Goal: Task Accomplishment & Management: Use online tool/utility

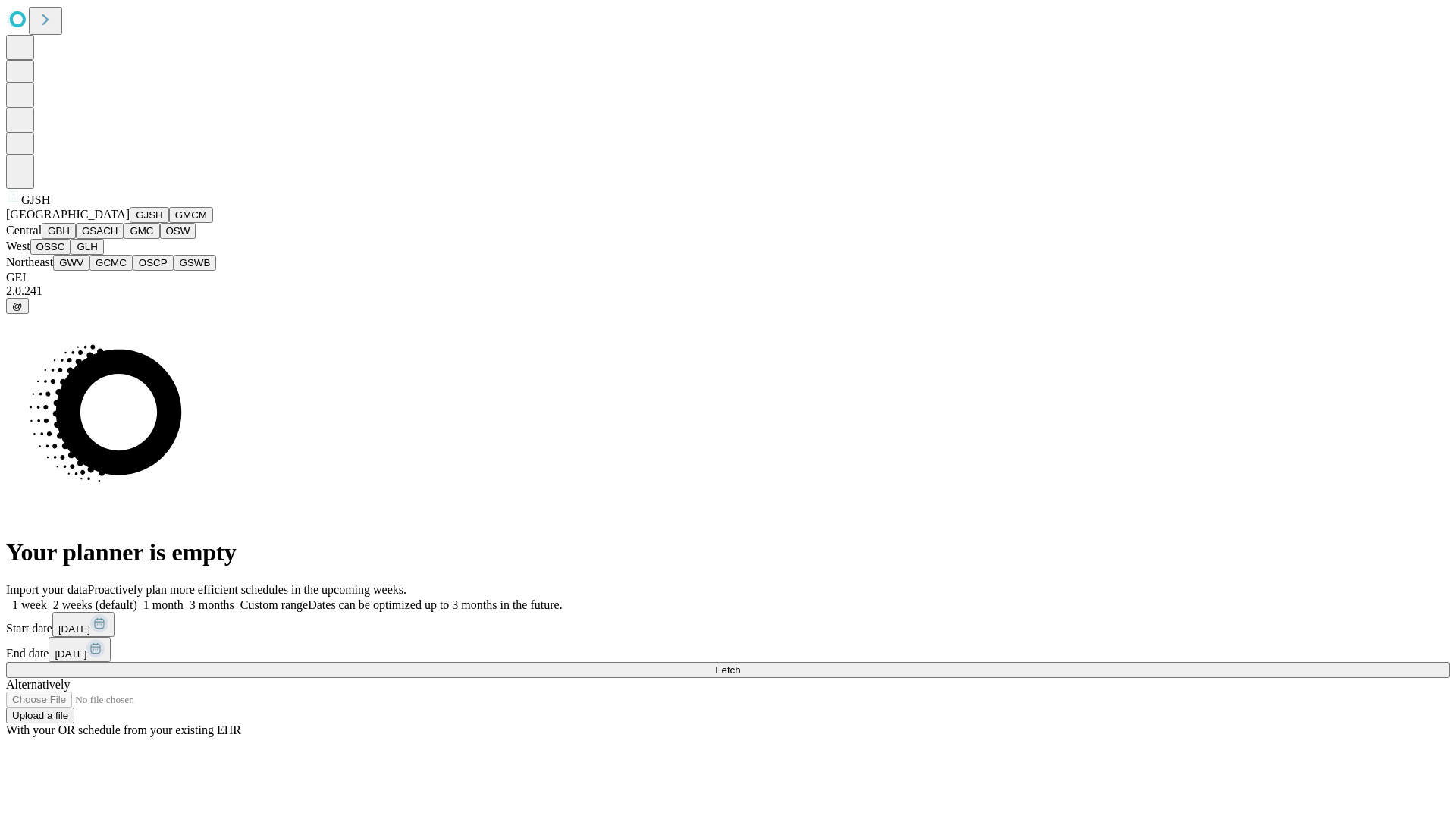
click at [130, 223] on button "GJSH" at bounding box center [149, 215] width 39 height 16
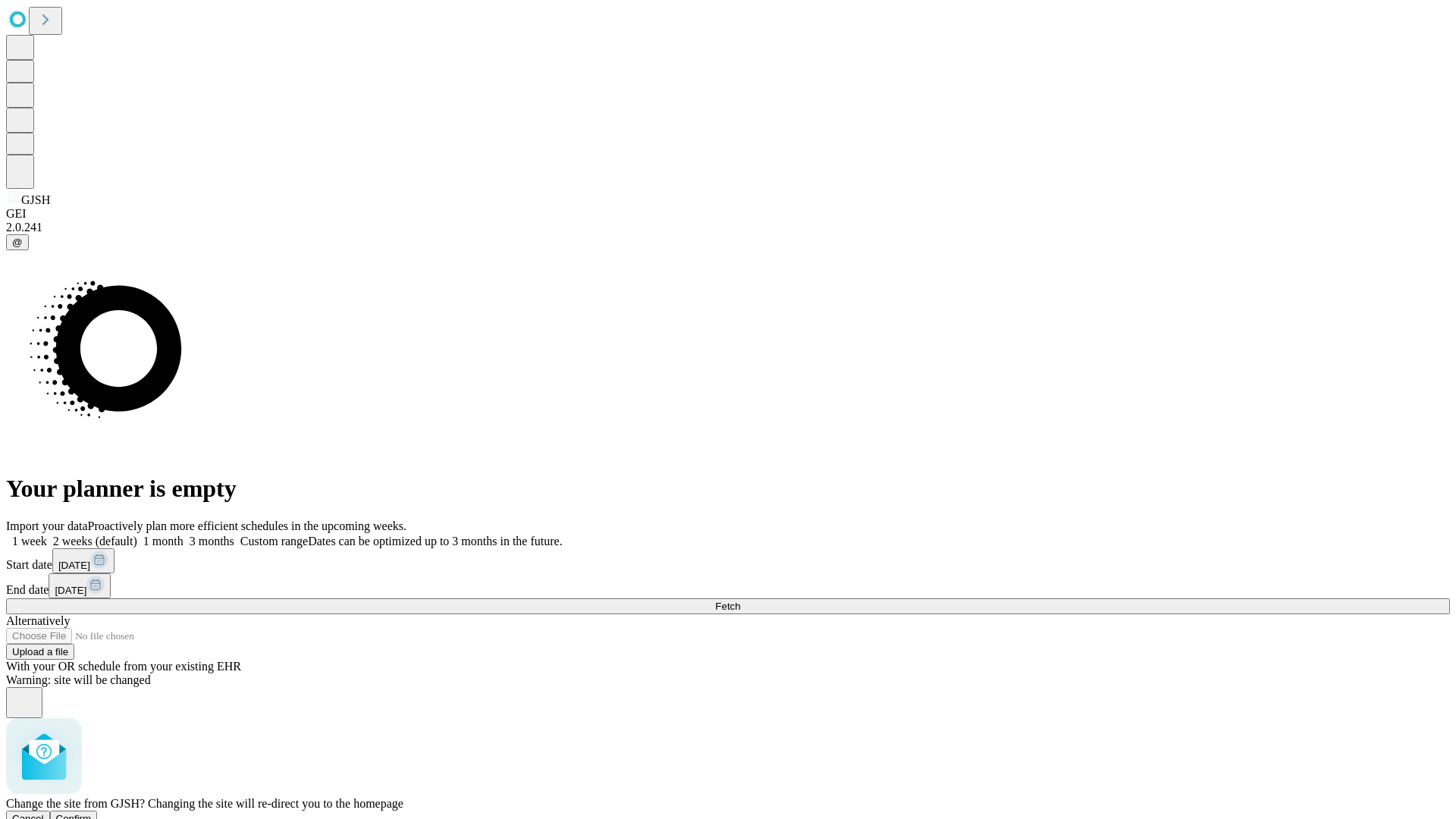
click at [92, 813] on span "Confirm" at bounding box center [74, 818] width 36 height 11
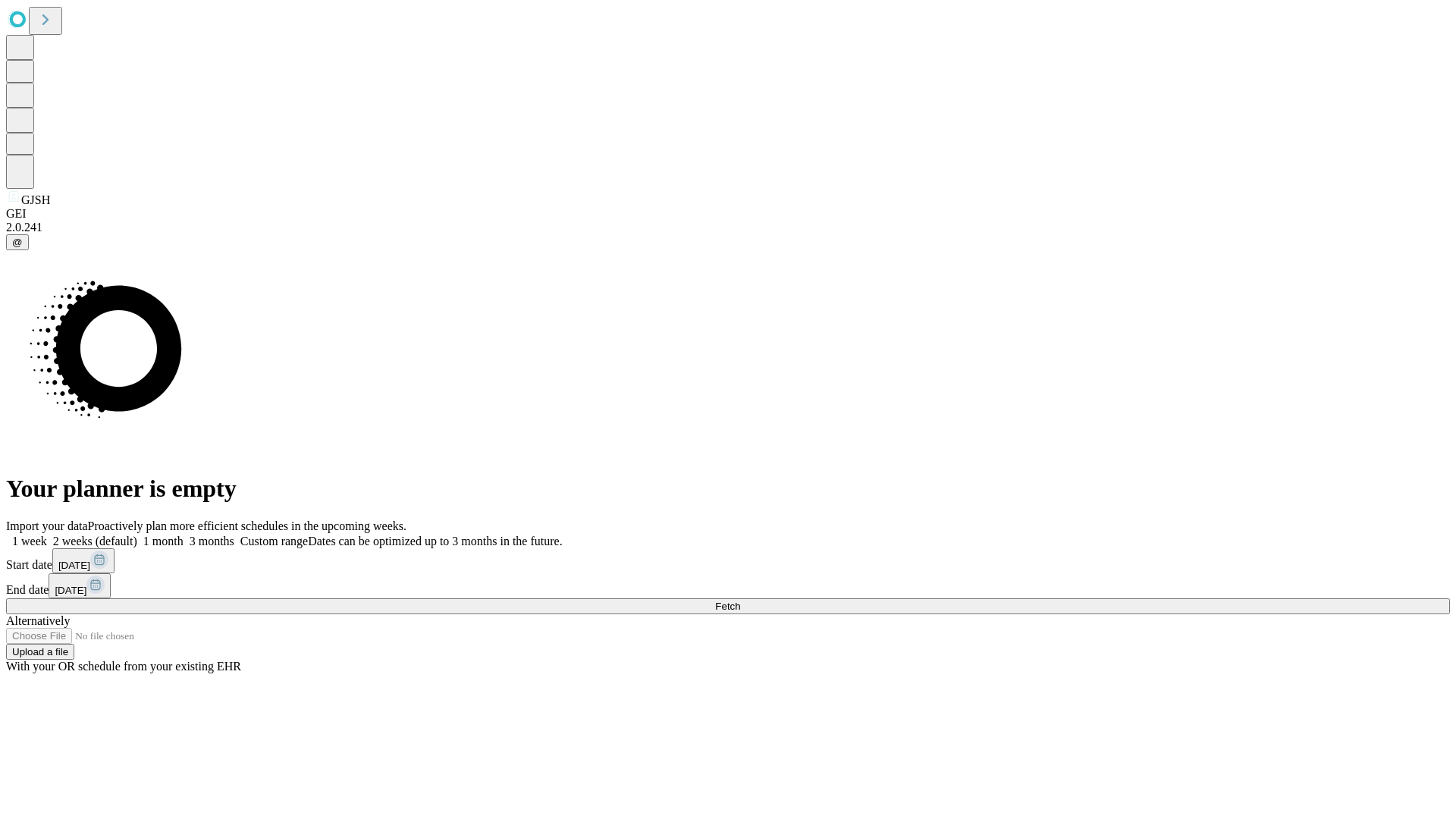
click at [137, 535] on label "2 weeks (default)" at bounding box center [92, 541] width 90 height 13
click at [740, 601] on span "Fetch" at bounding box center [727, 606] width 25 height 11
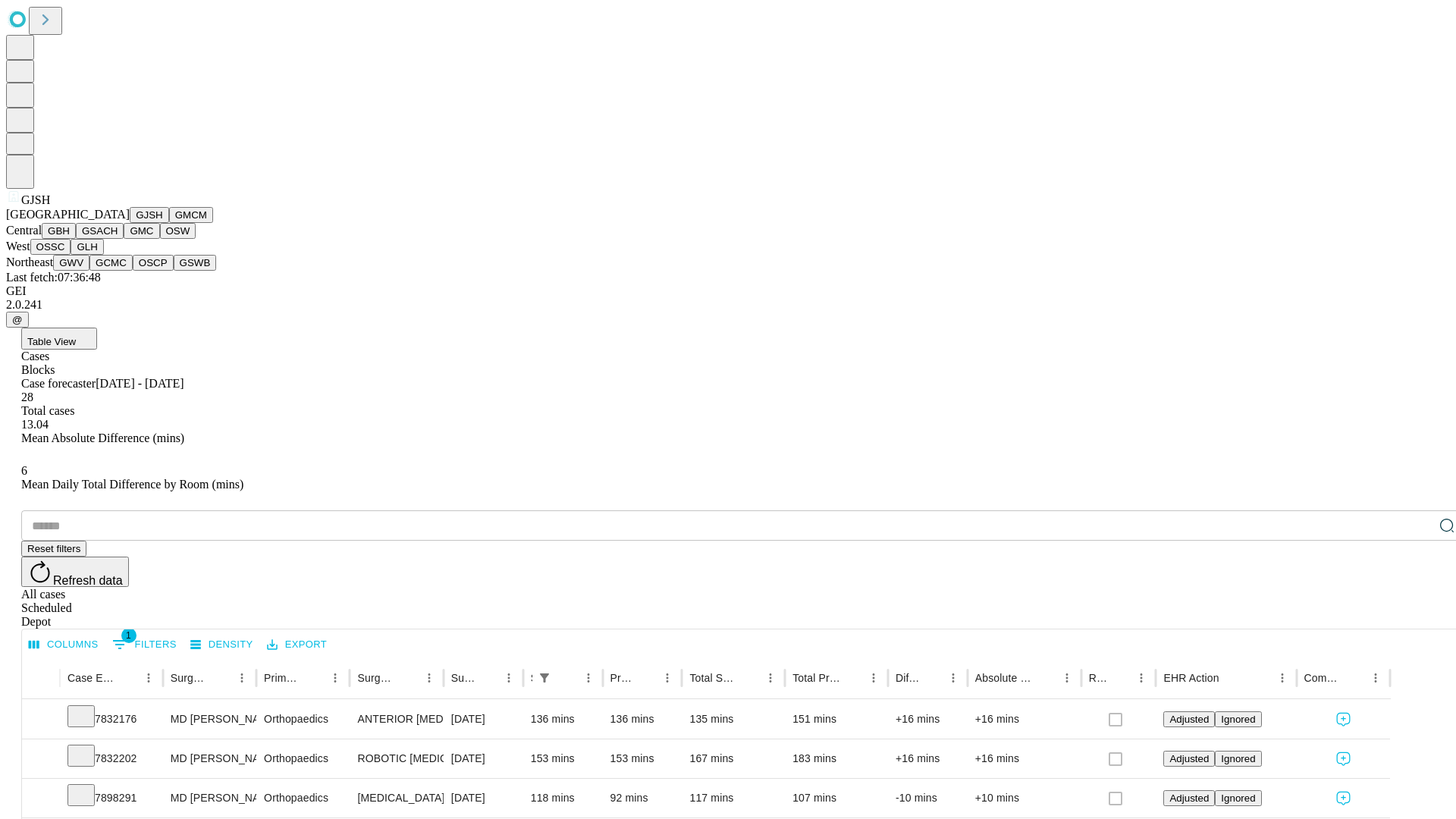
click at [169, 223] on button "GMCM" at bounding box center [191, 215] width 44 height 16
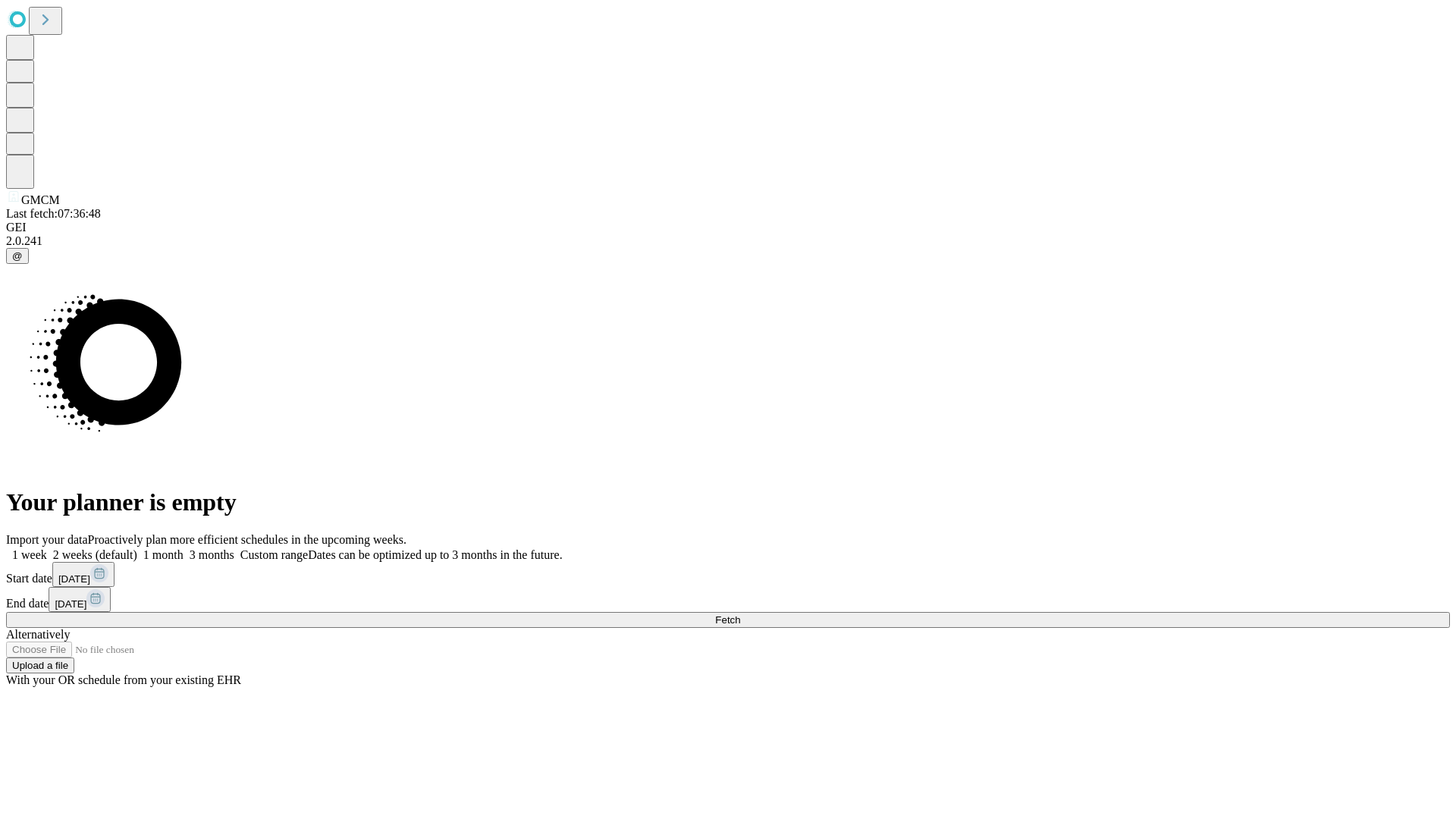
click at [137, 548] on label "2 weeks (default)" at bounding box center [92, 554] width 90 height 13
click at [740, 614] on span "Fetch" at bounding box center [727, 620] width 25 height 11
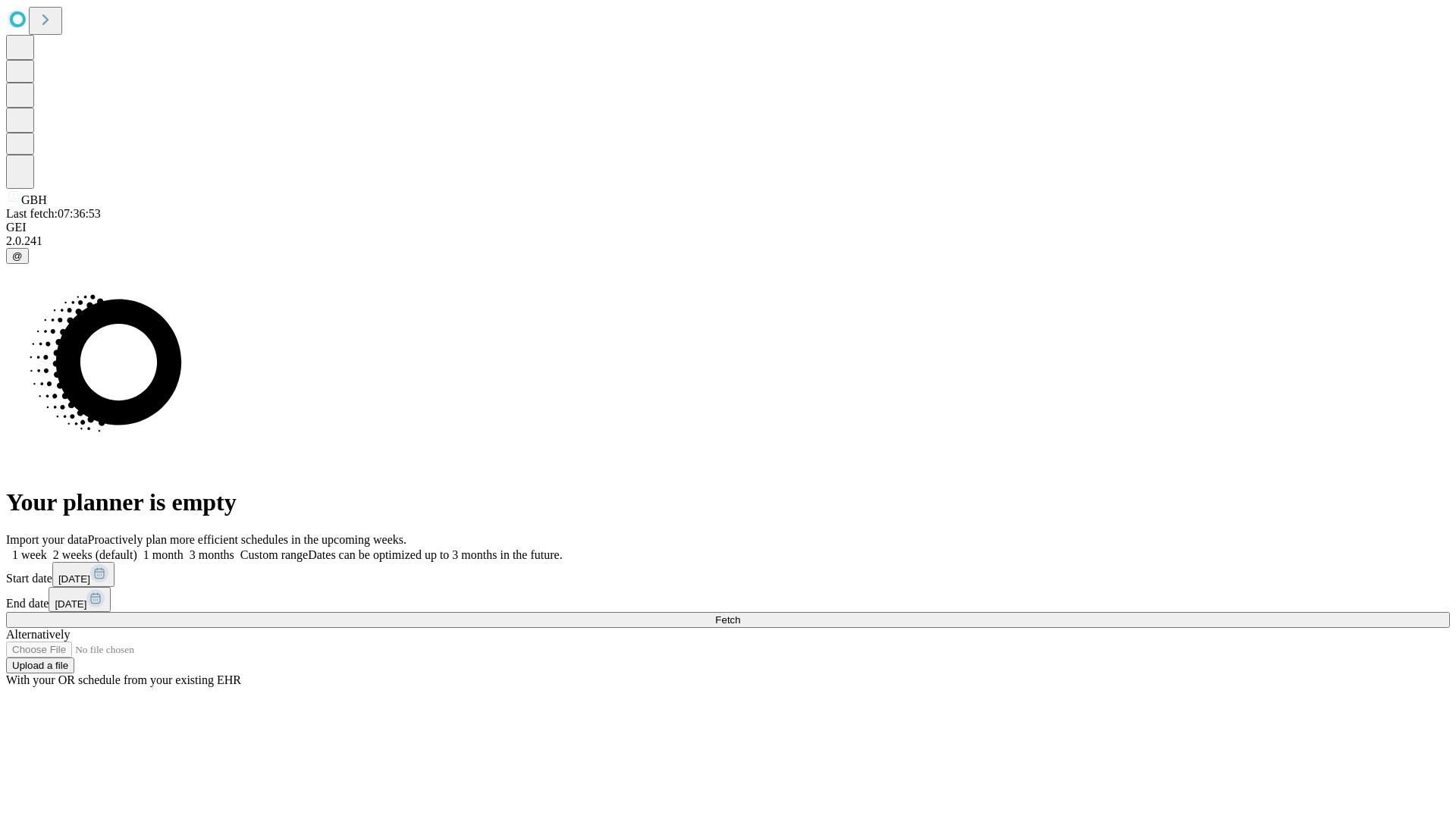
click at [137, 548] on label "2 weeks (default)" at bounding box center [92, 554] width 90 height 13
click at [740, 614] on span "Fetch" at bounding box center [727, 620] width 25 height 11
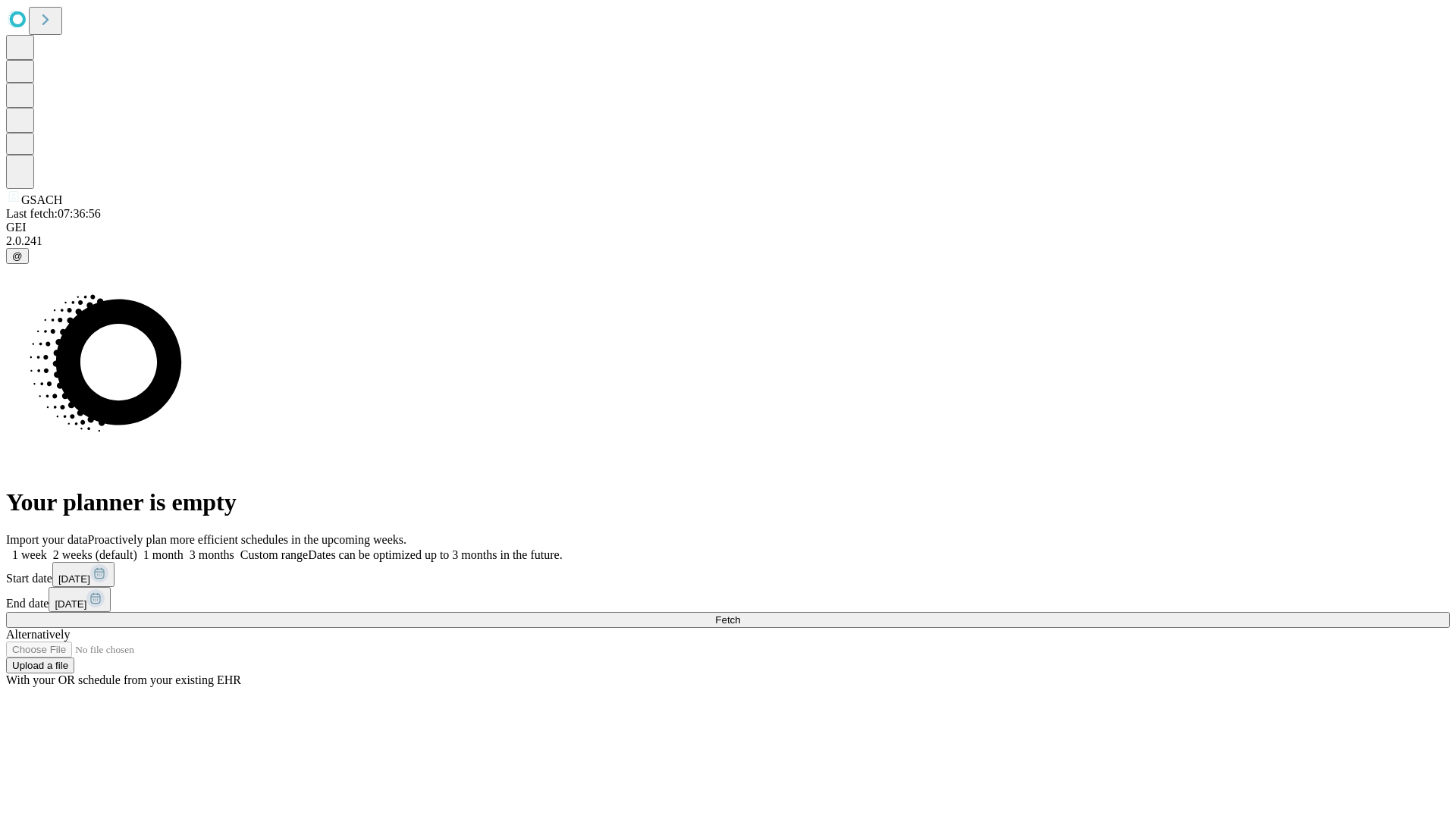
click at [137, 548] on label "2 weeks (default)" at bounding box center [92, 554] width 90 height 13
click at [740, 614] on span "Fetch" at bounding box center [727, 620] width 25 height 11
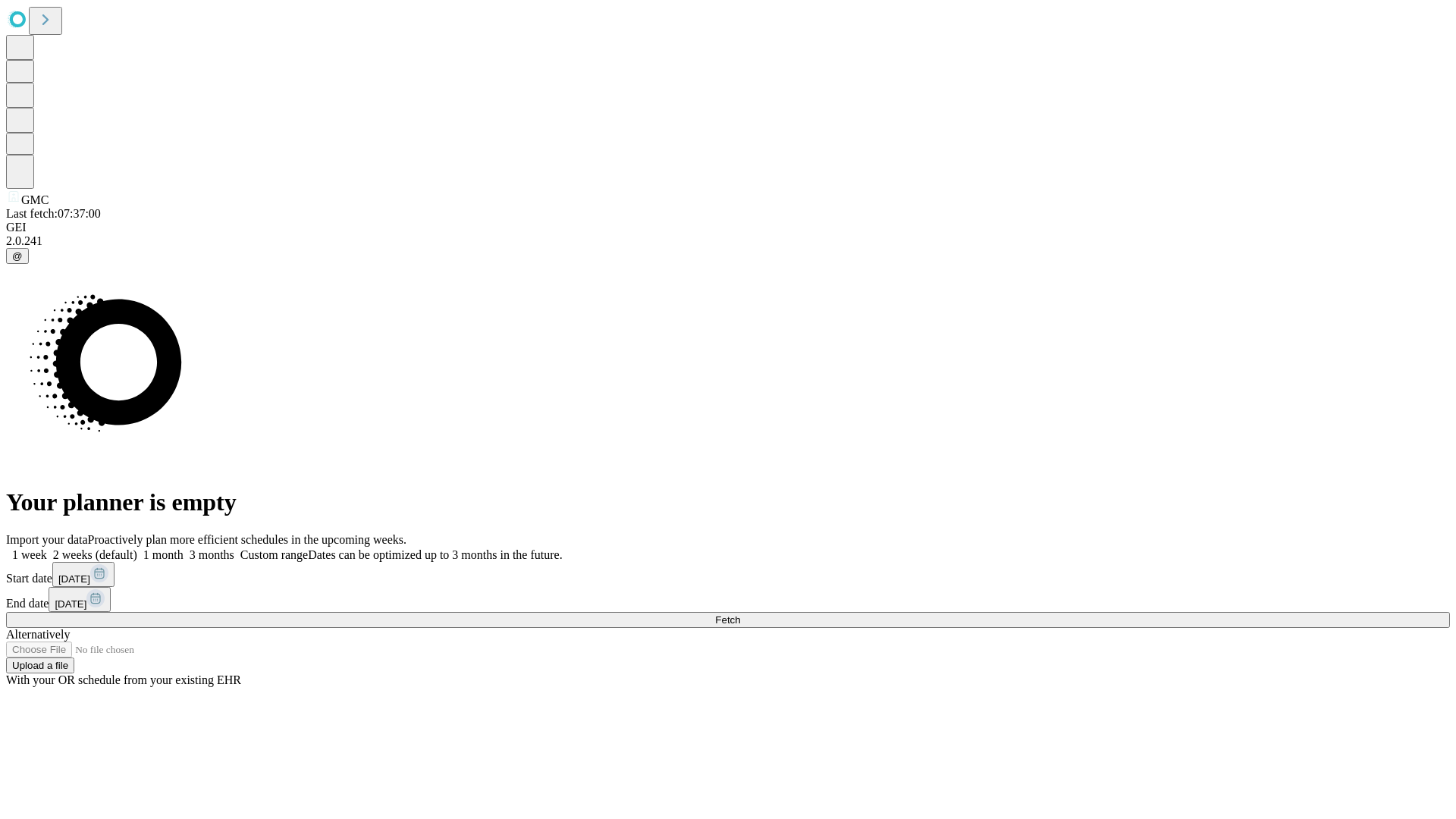
click at [137, 548] on label "2 weeks (default)" at bounding box center [92, 554] width 90 height 13
click at [740, 614] on span "Fetch" at bounding box center [727, 620] width 25 height 11
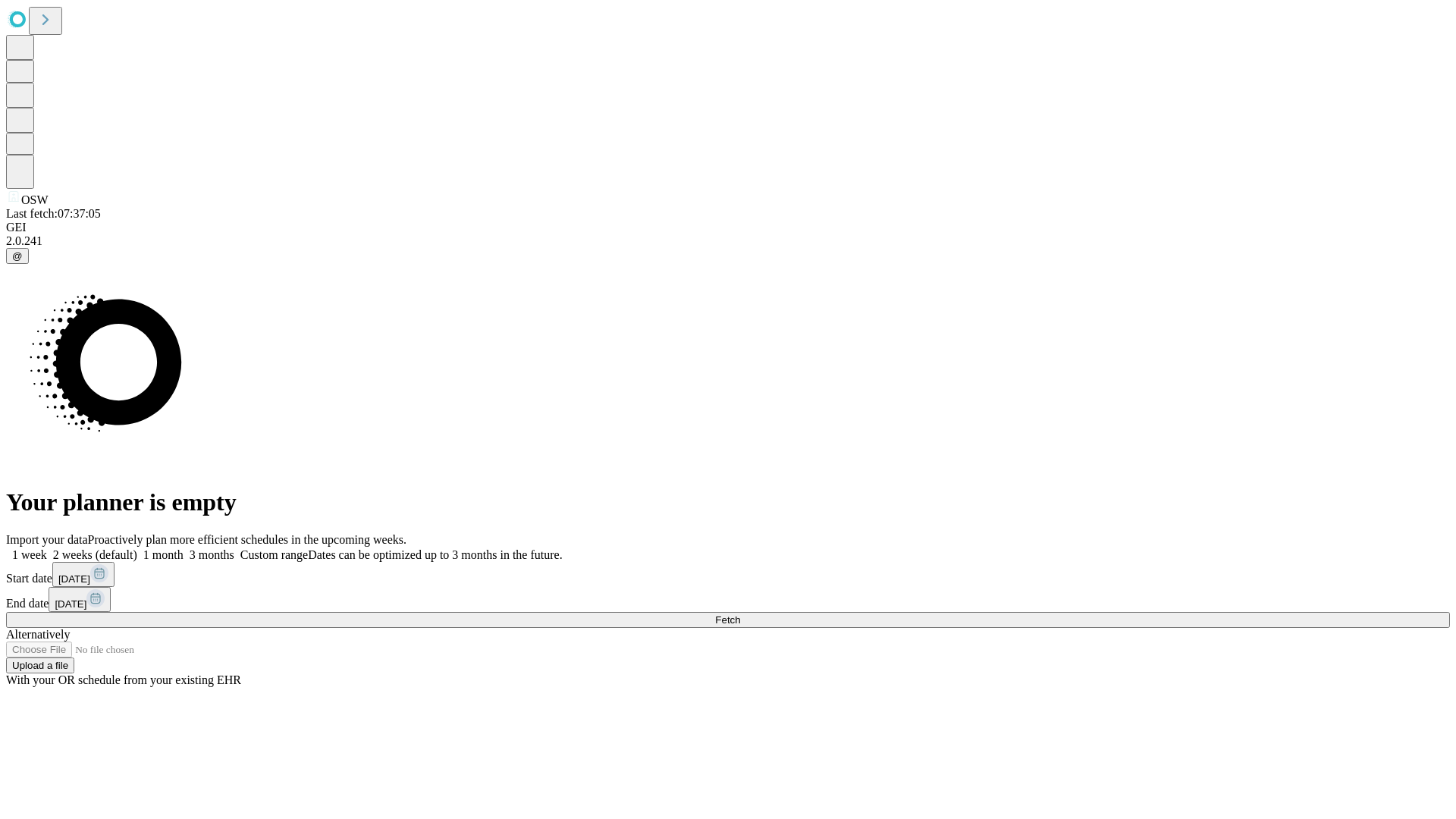
click at [740, 614] on span "Fetch" at bounding box center [727, 620] width 25 height 11
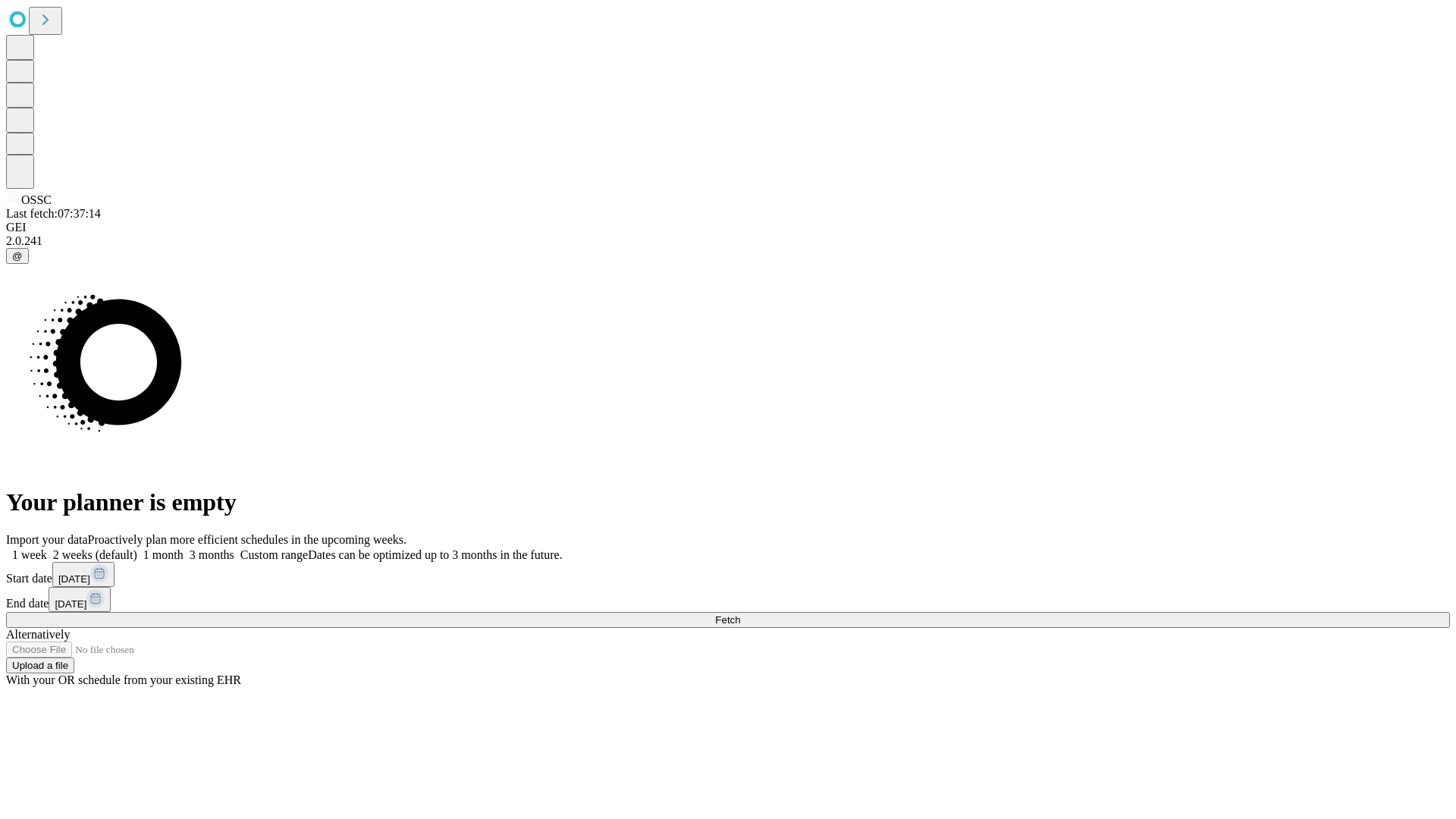
click at [137, 548] on label "2 weeks (default)" at bounding box center [92, 554] width 90 height 13
click at [740, 614] on span "Fetch" at bounding box center [727, 620] width 25 height 11
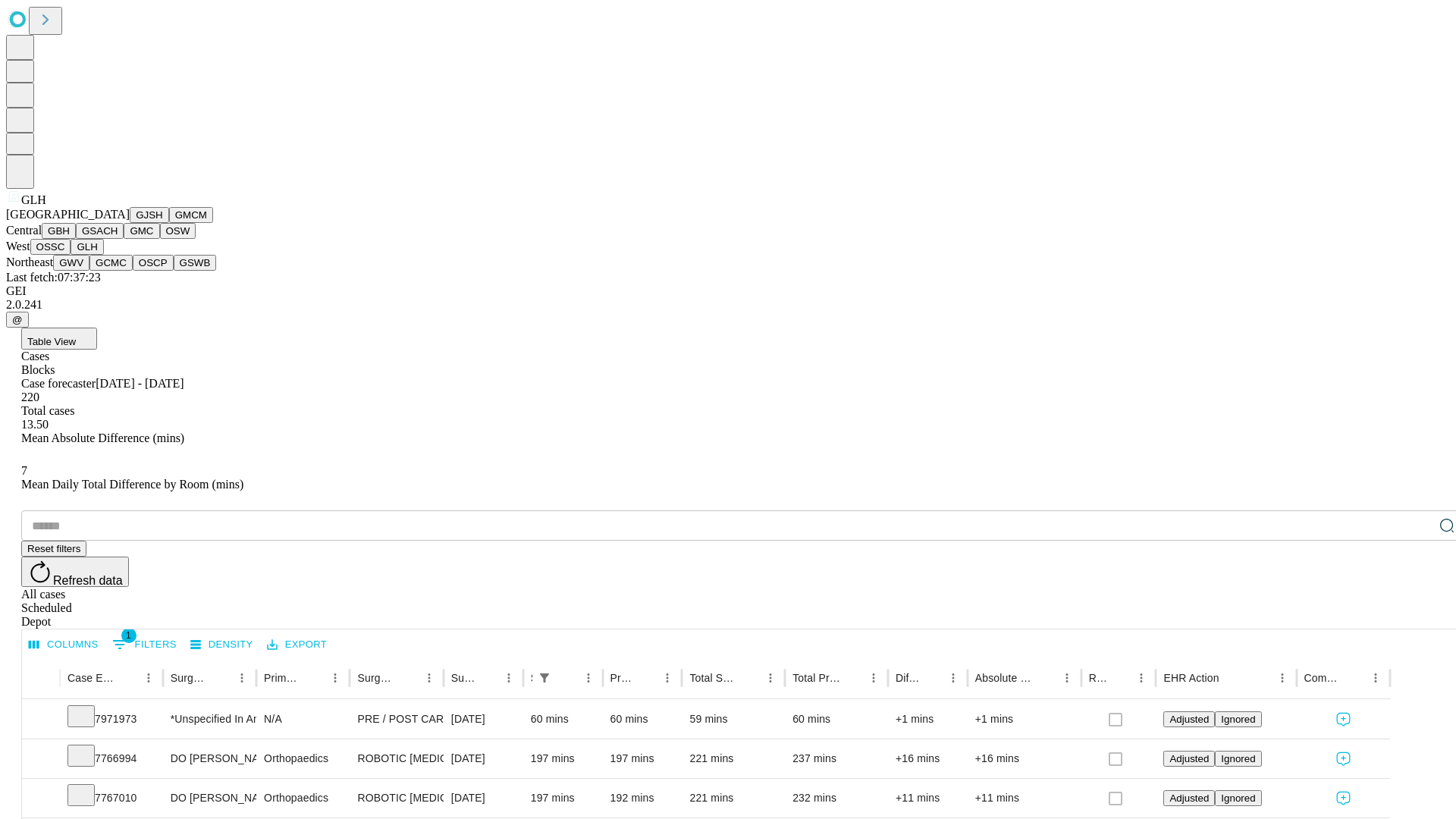
click at [89, 271] on button "GWV" at bounding box center [71, 262] width 36 height 16
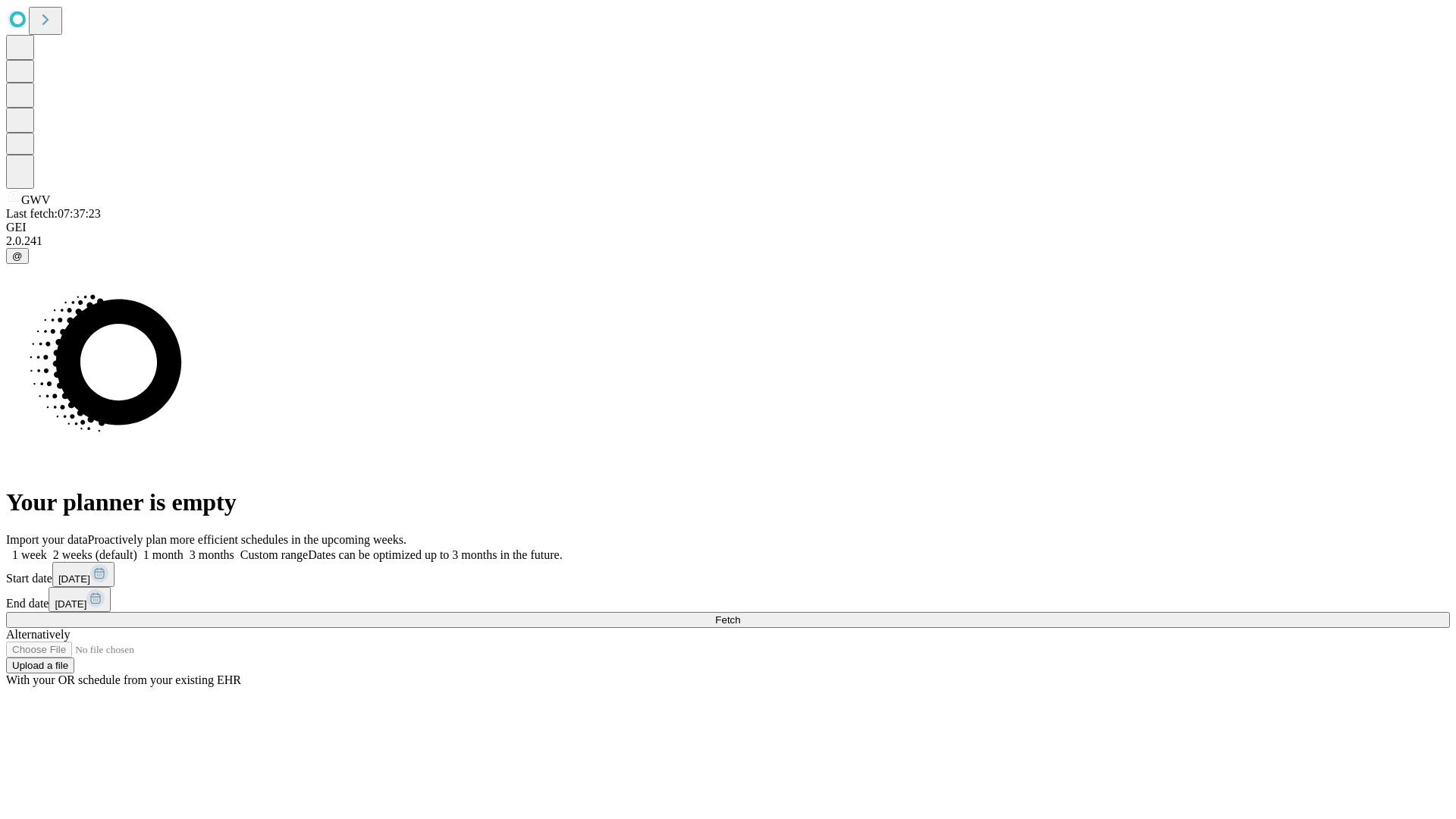
click at [137, 548] on label "2 weeks (default)" at bounding box center [92, 554] width 90 height 13
click at [740, 614] on span "Fetch" at bounding box center [727, 620] width 25 height 11
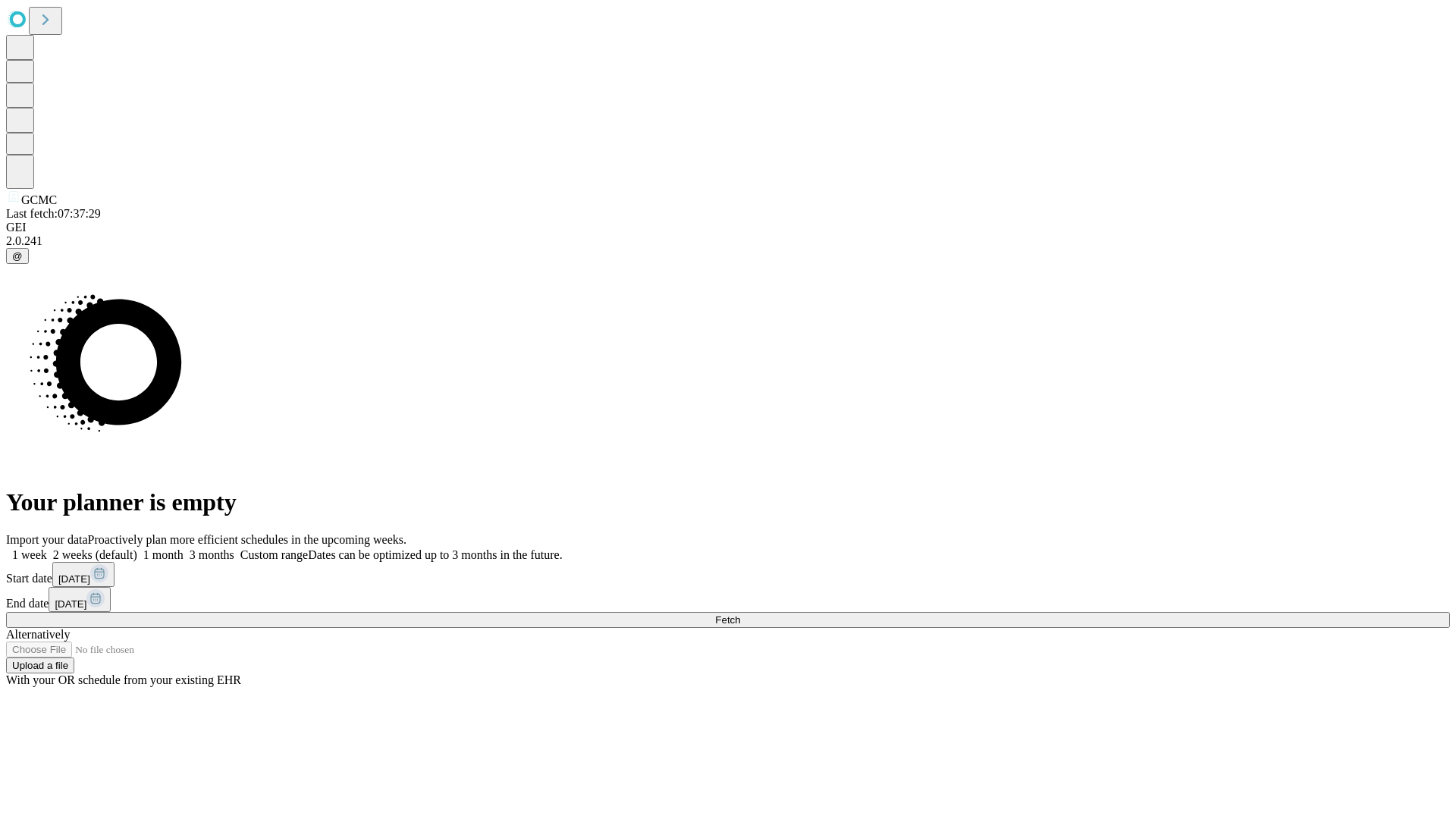
click at [137, 548] on label "2 weeks (default)" at bounding box center [92, 554] width 90 height 13
click at [740, 614] on span "Fetch" at bounding box center [727, 620] width 25 height 11
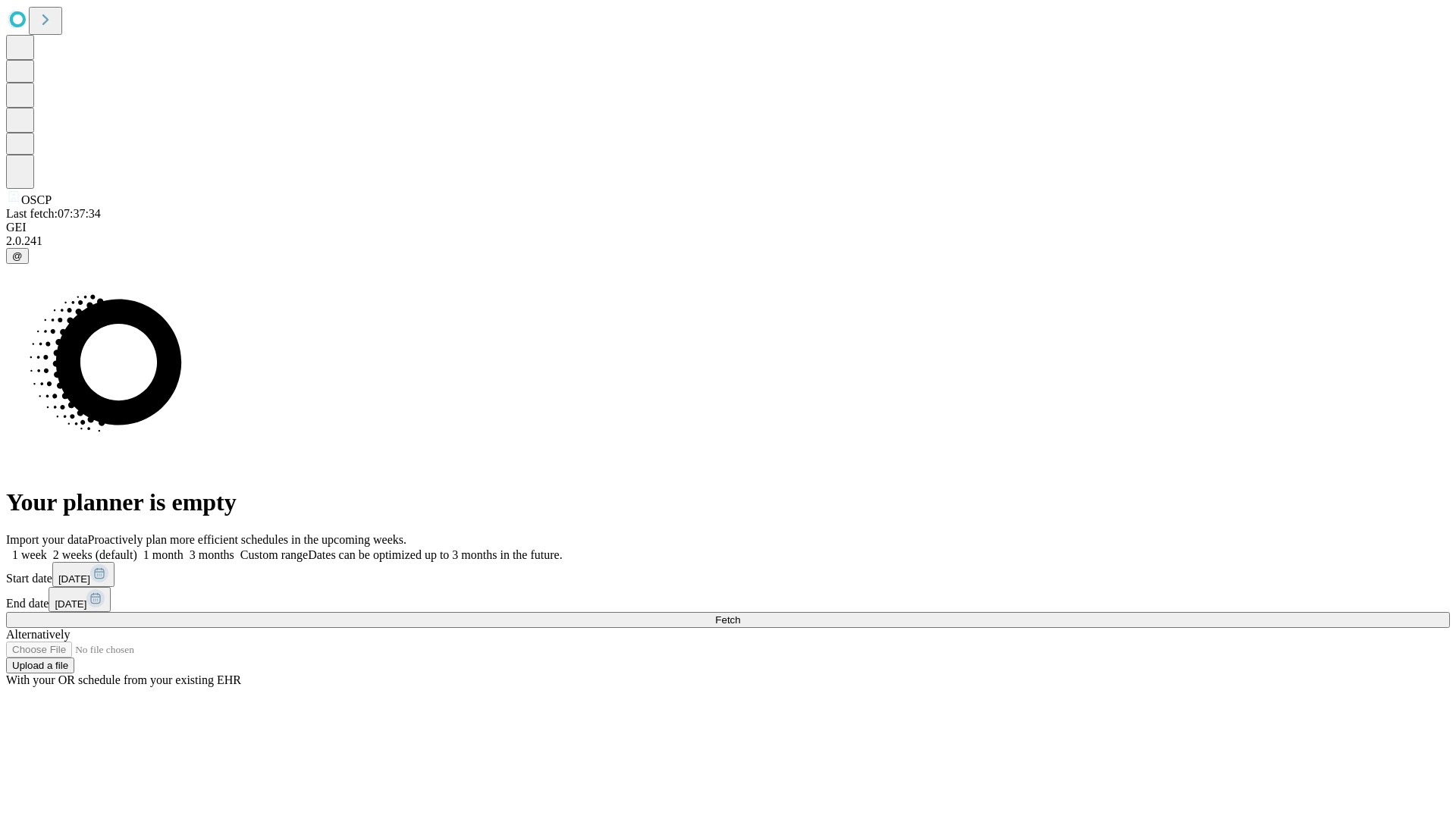
click at [137, 548] on label "2 weeks (default)" at bounding box center [92, 554] width 90 height 13
click at [740, 614] on span "Fetch" at bounding box center [727, 620] width 25 height 11
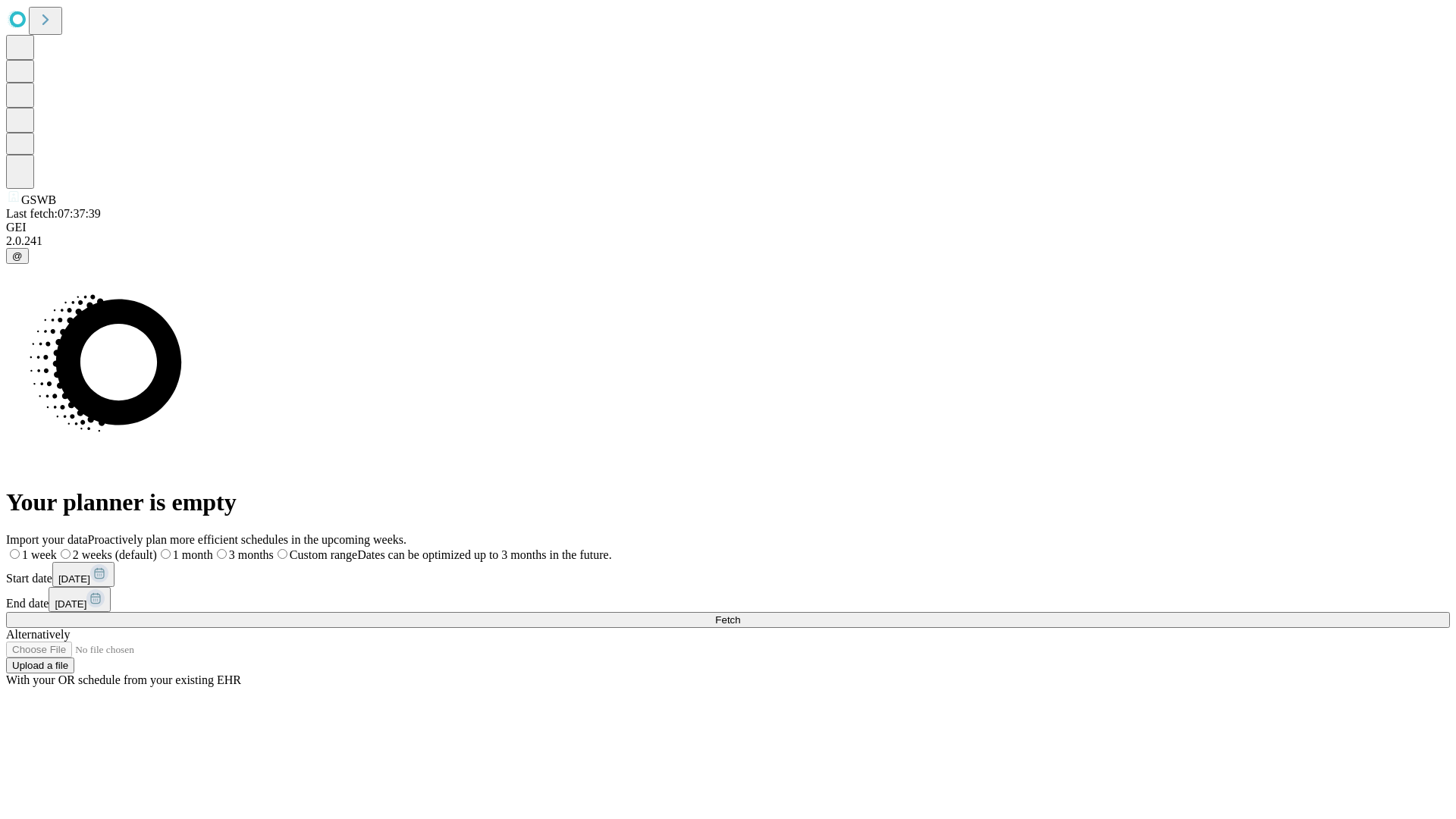
click at [157, 548] on label "2 weeks (default)" at bounding box center [107, 554] width 100 height 13
click at [740, 614] on span "Fetch" at bounding box center [727, 620] width 25 height 11
